Goal: Navigation & Orientation: Go to known website

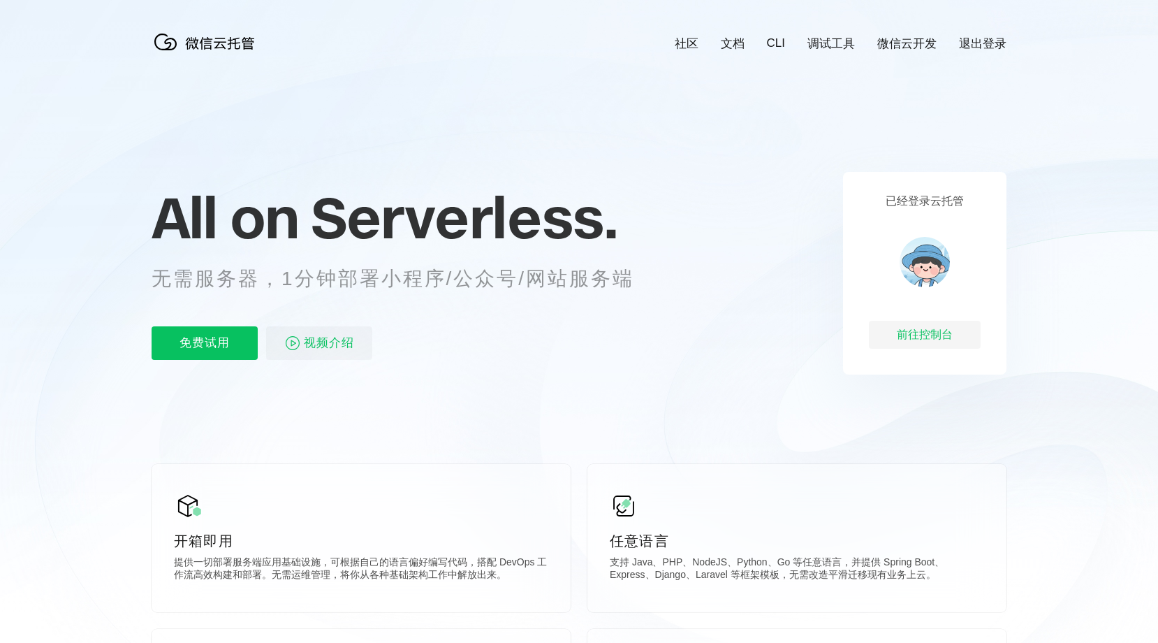
scroll to position [0, 2483]
click at [921, 254] on img at bounding box center [925, 262] width 50 height 50
click at [929, 330] on div "前往控制台" at bounding box center [925, 335] width 112 height 28
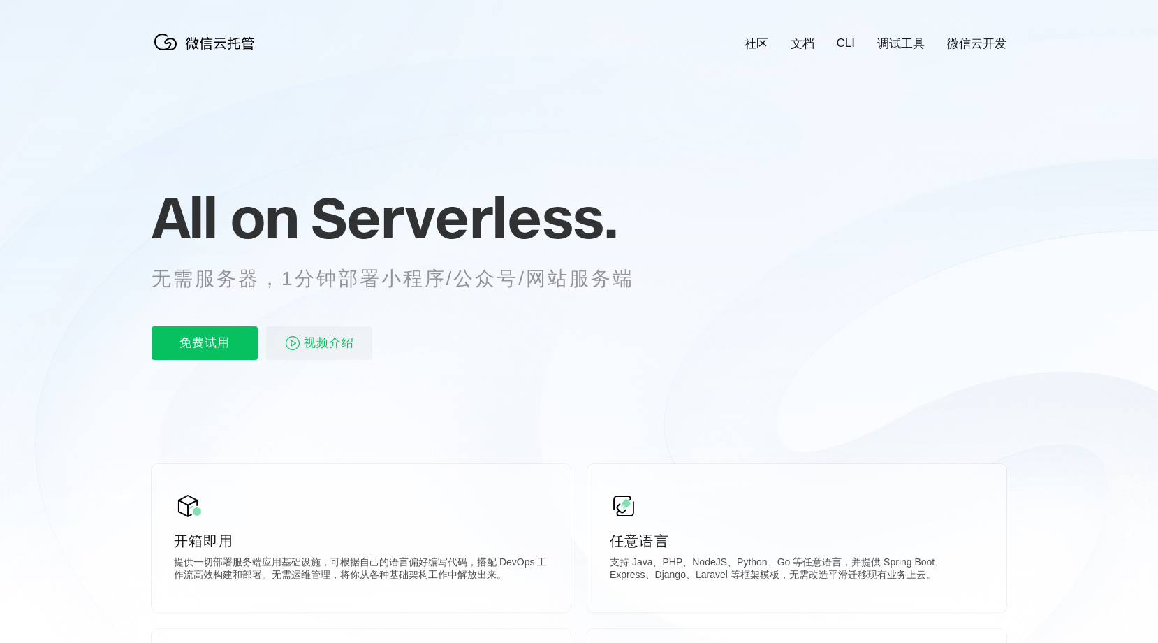
scroll to position [0, 2483]
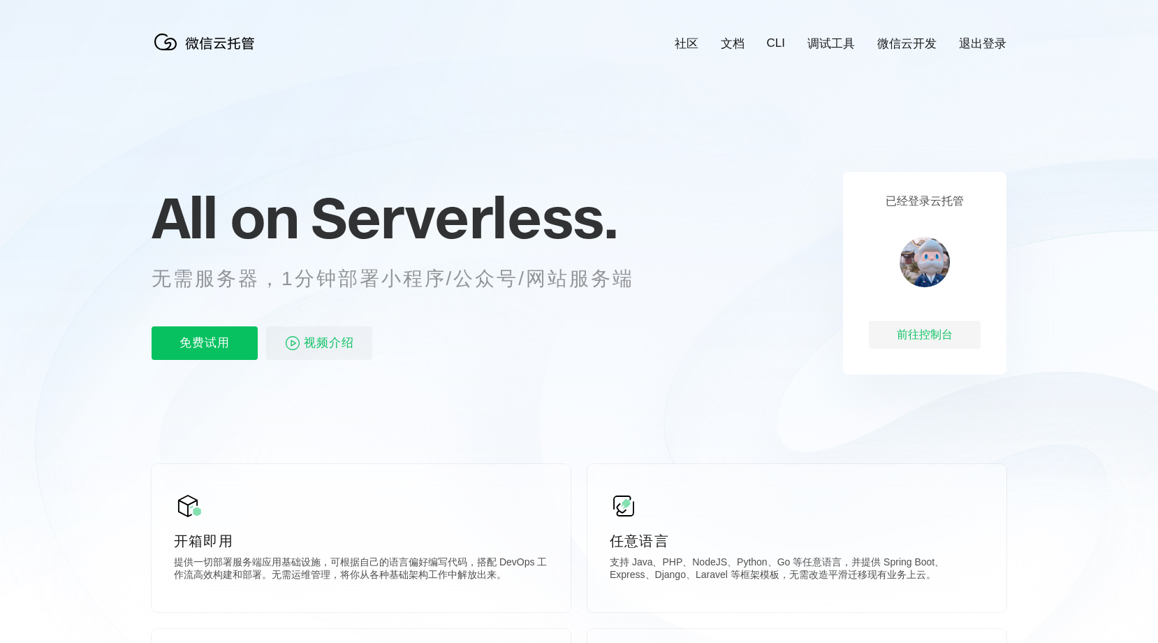
scroll to position [0, 2483]
click at [926, 337] on div "前往控制台" at bounding box center [925, 335] width 112 height 28
